Goal: Information Seeking & Learning: Learn about a topic

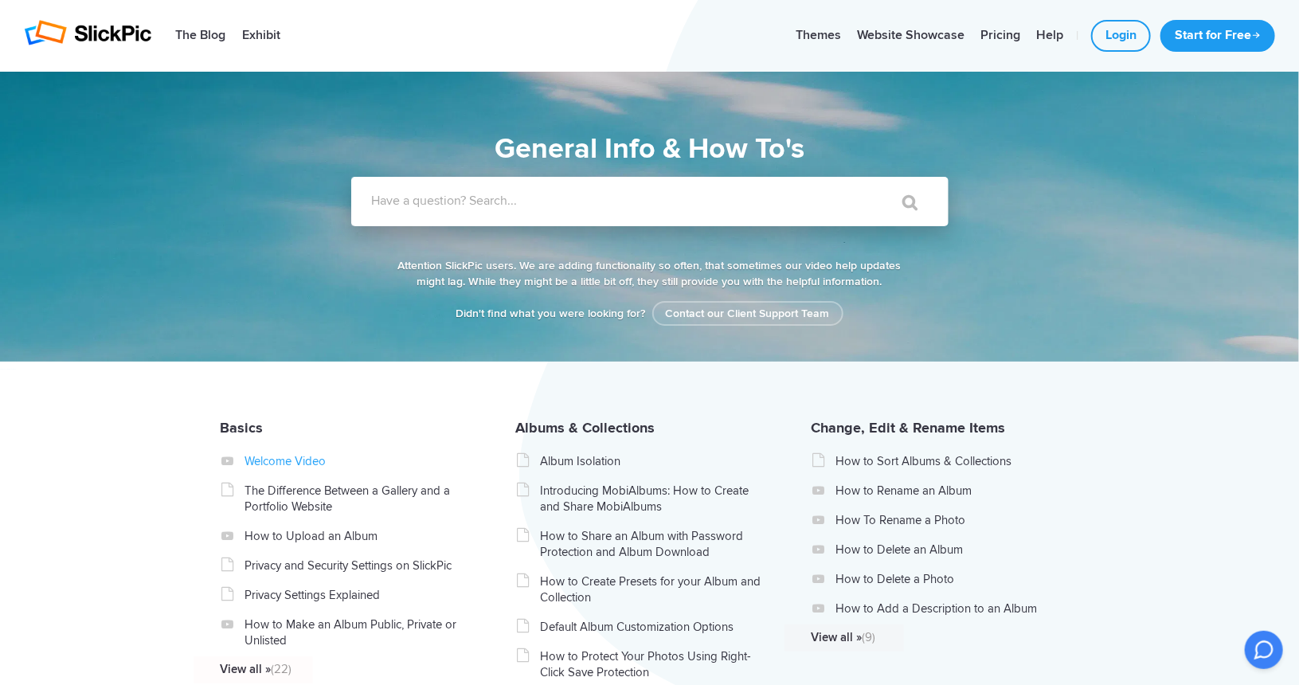
click at [253, 456] on link "Welcome Video" at bounding box center [357, 461] width 225 height 16
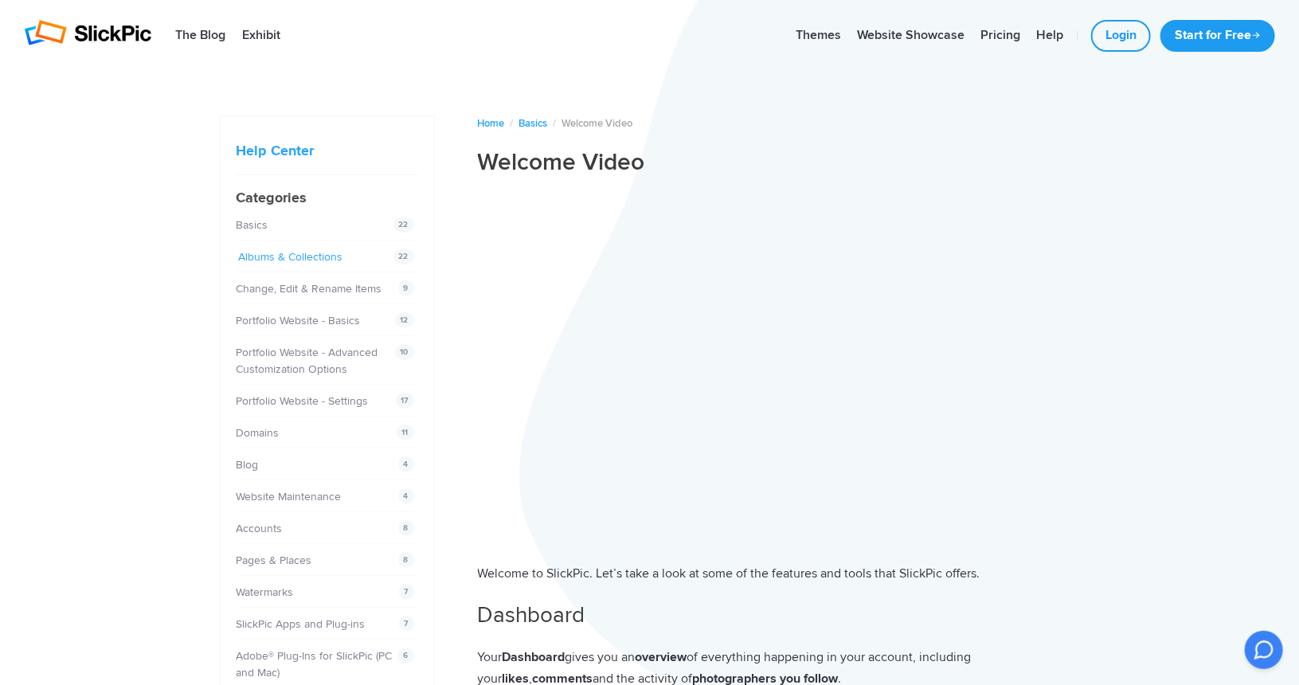
click at [284, 250] on link "Albums & Collections" at bounding box center [291, 257] width 104 height 14
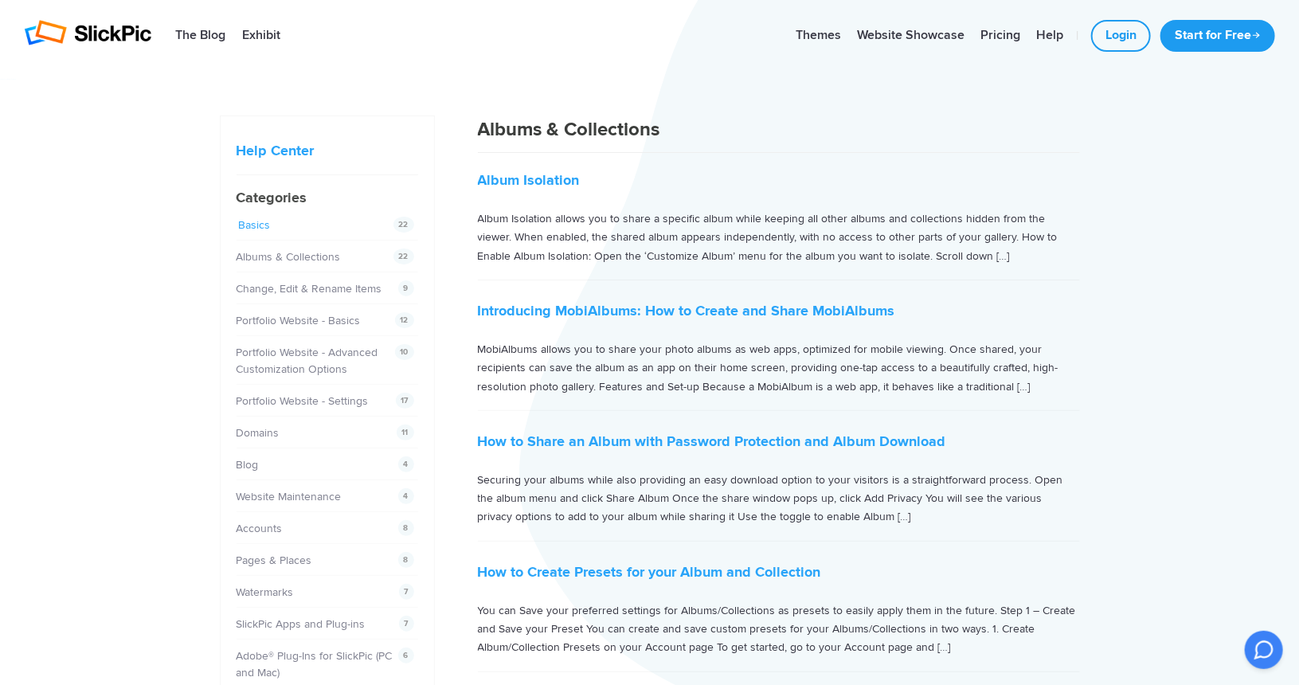
click at [262, 218] on link "Basics" at bounding box center [255, 225] width 32 height 14
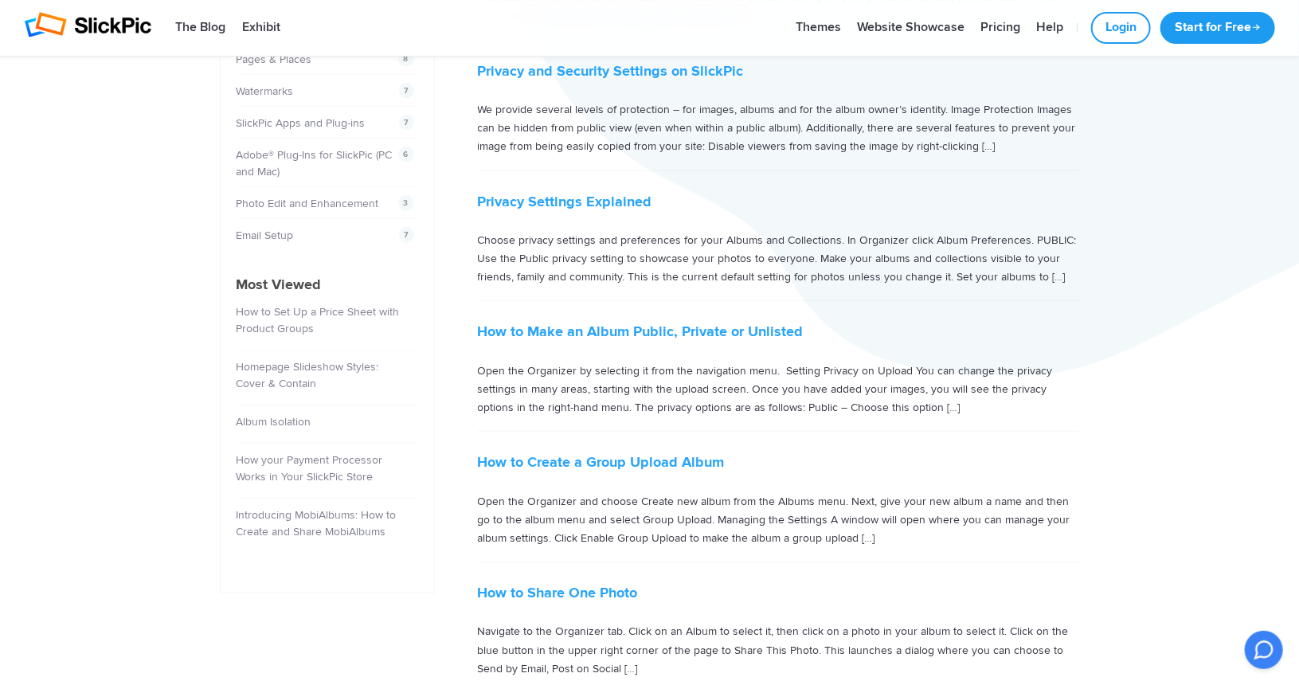
scroll to position [1197, 0]
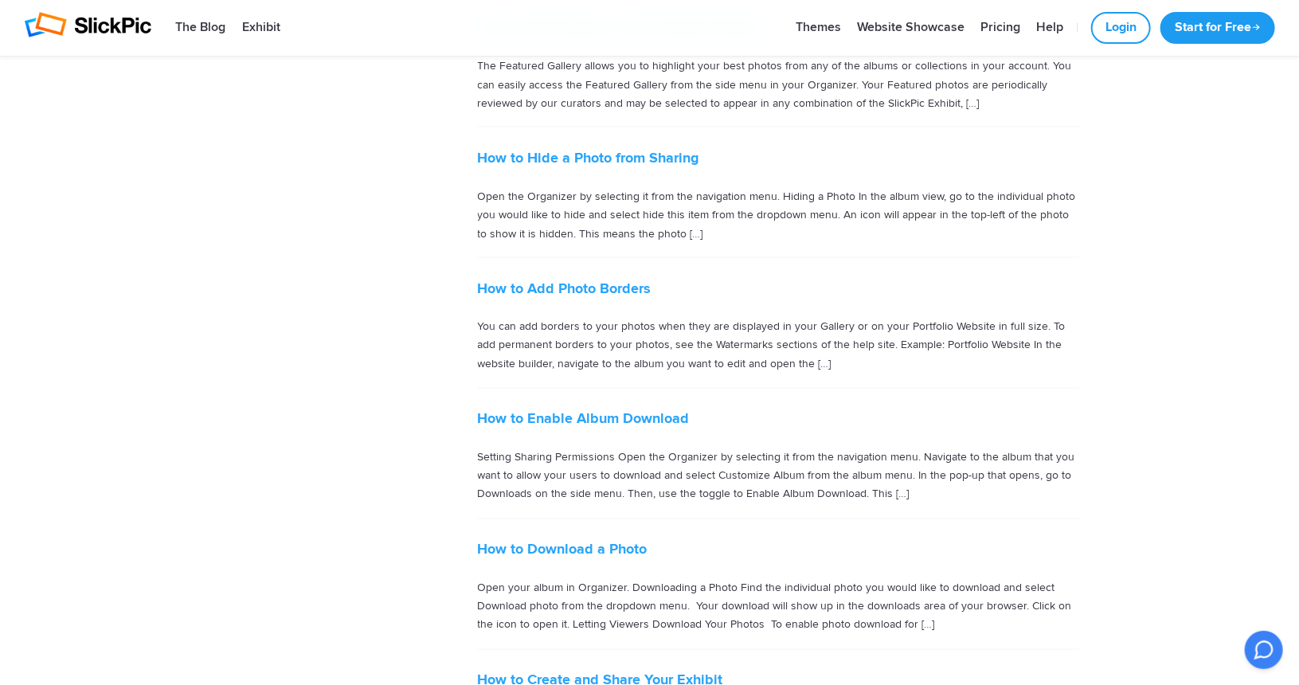
click at [724, 325] on p "You can add borders to your photos when they are displayed in your Gallery or o…" at bounding box center [779, 346] width 602 height 56
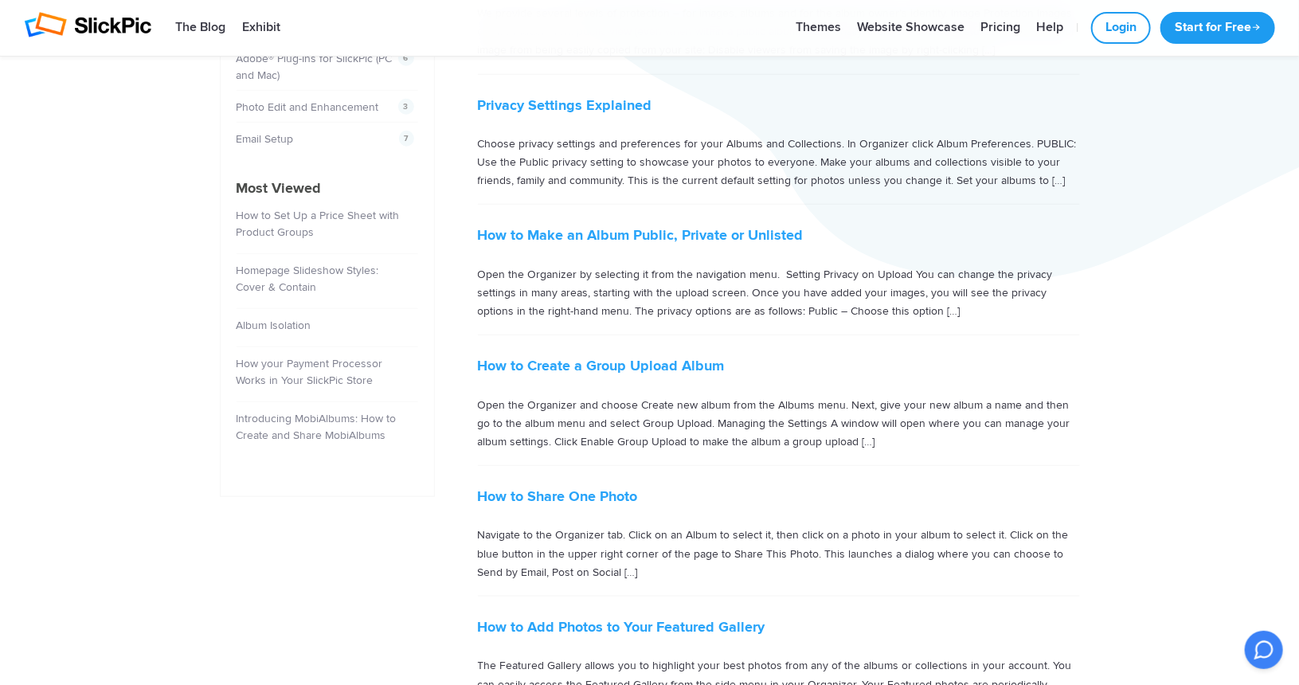
scroll to position [593, 0]
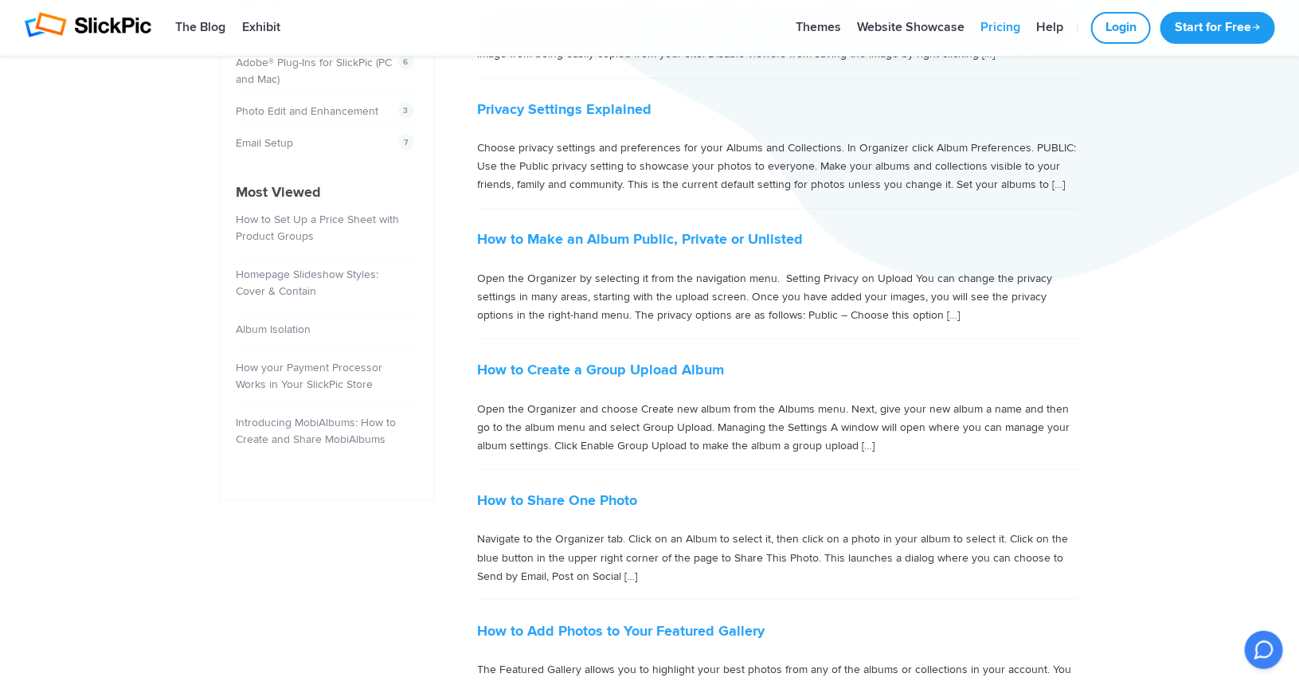
click at [999, 29] on link "Pricing" at bounding box center [1001, 28] width 56 height 32
